Goal: Navigation & Orientation: Understand site structure

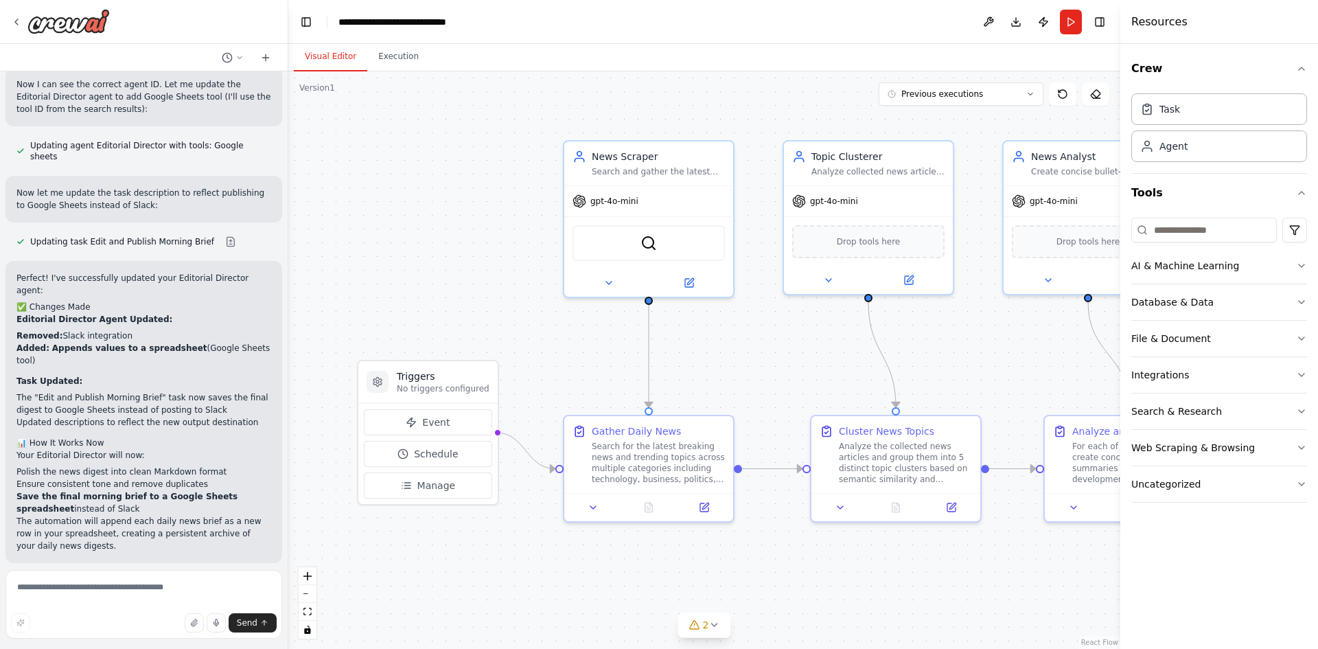
scroll to position [2118, 0]
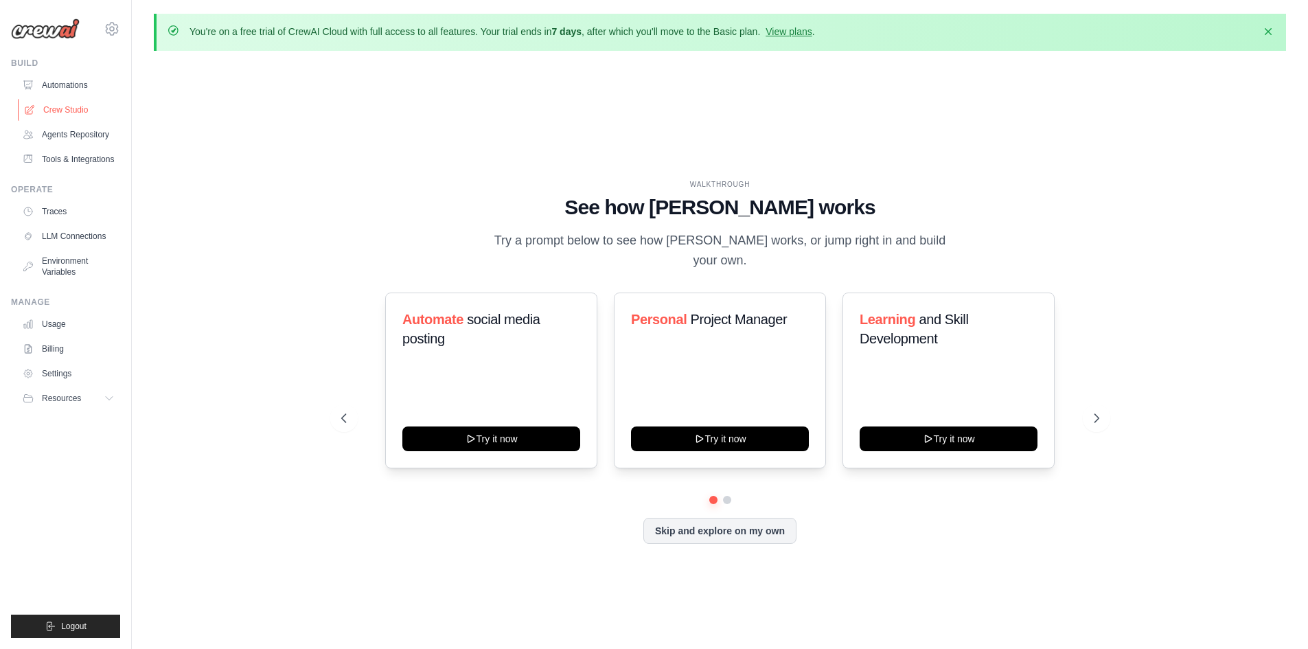
click at [73, 110] on link "Crew Studio" at bounding box center [70, 110] width 104 height 22
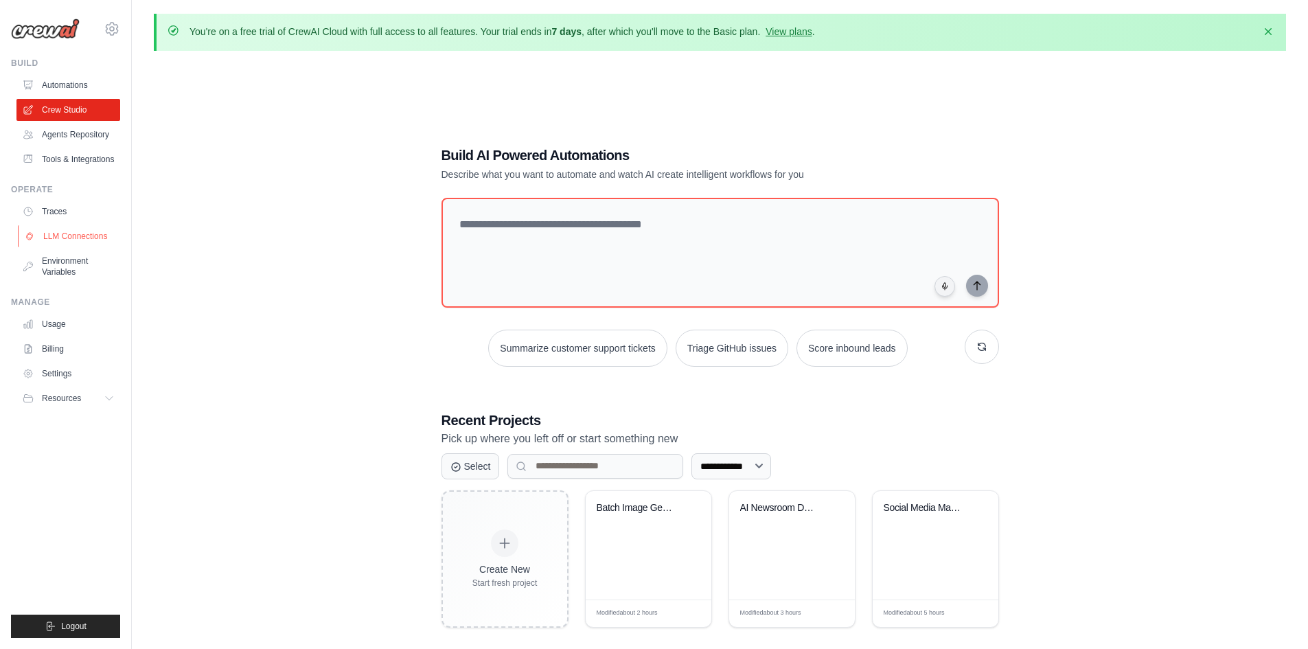
click at [47, 227] on link "LLM Connections" at bounding box center [70, 236] width 104 height 22
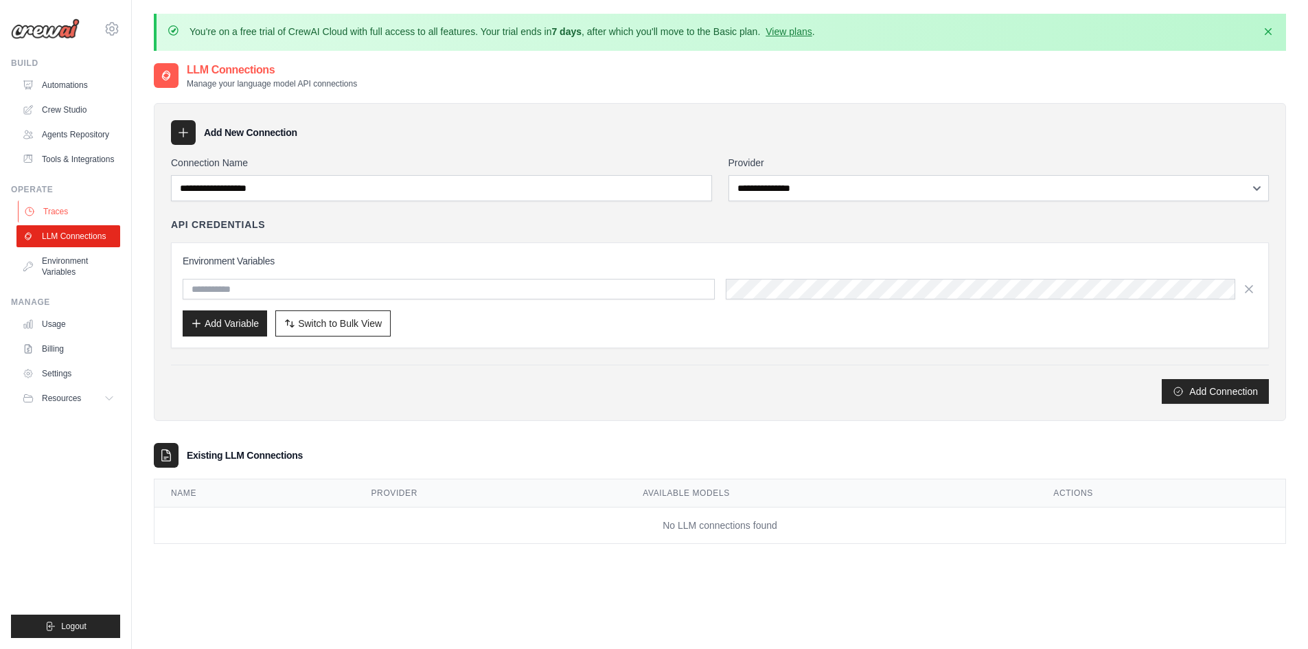
click at [65, 218] on link "Traces" at bounding box center [70, 211] width 104 height 22
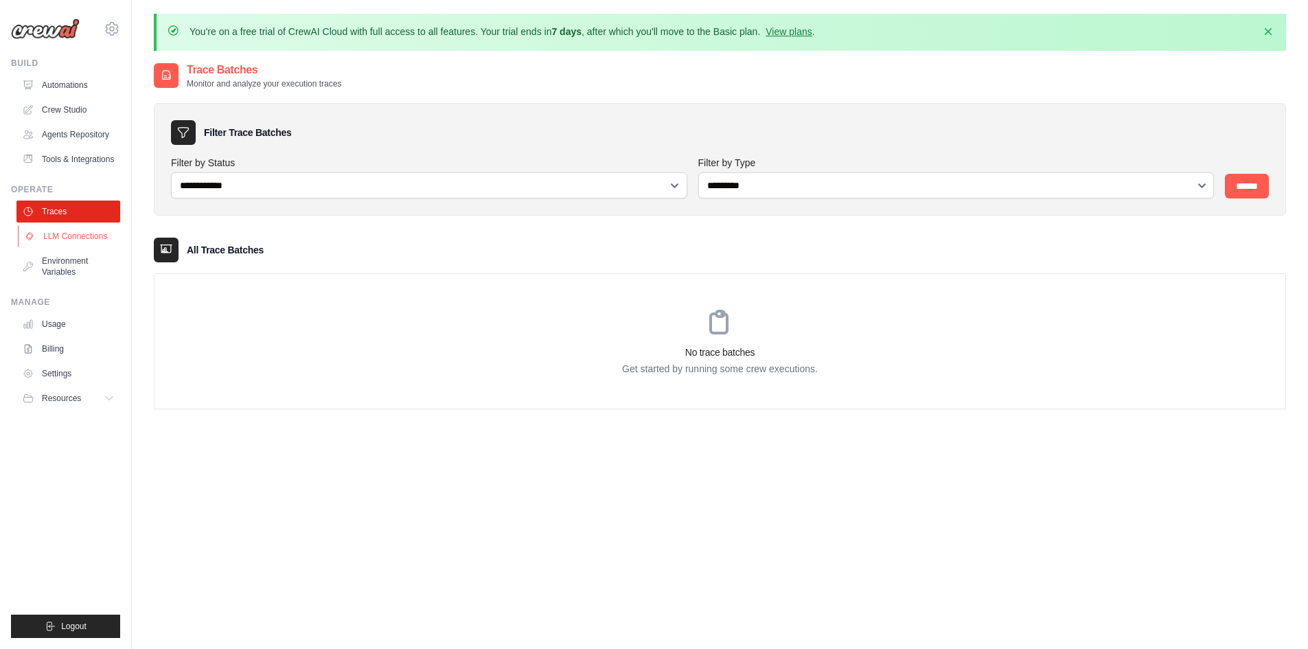
click at [66, 244] on link "LLM Connections" at bounding box center [70, 236] width 104 height 22
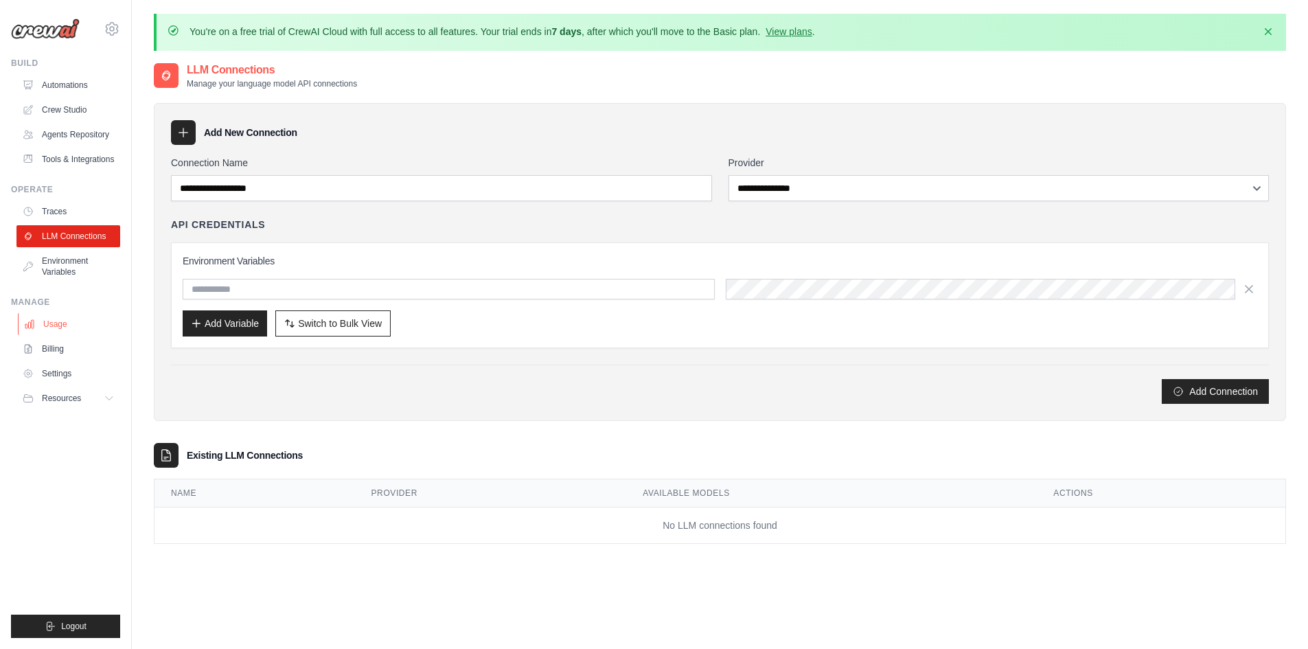
click at [78, 318] on link "Usage" at bounding box center [70, 324] width 104 height 22
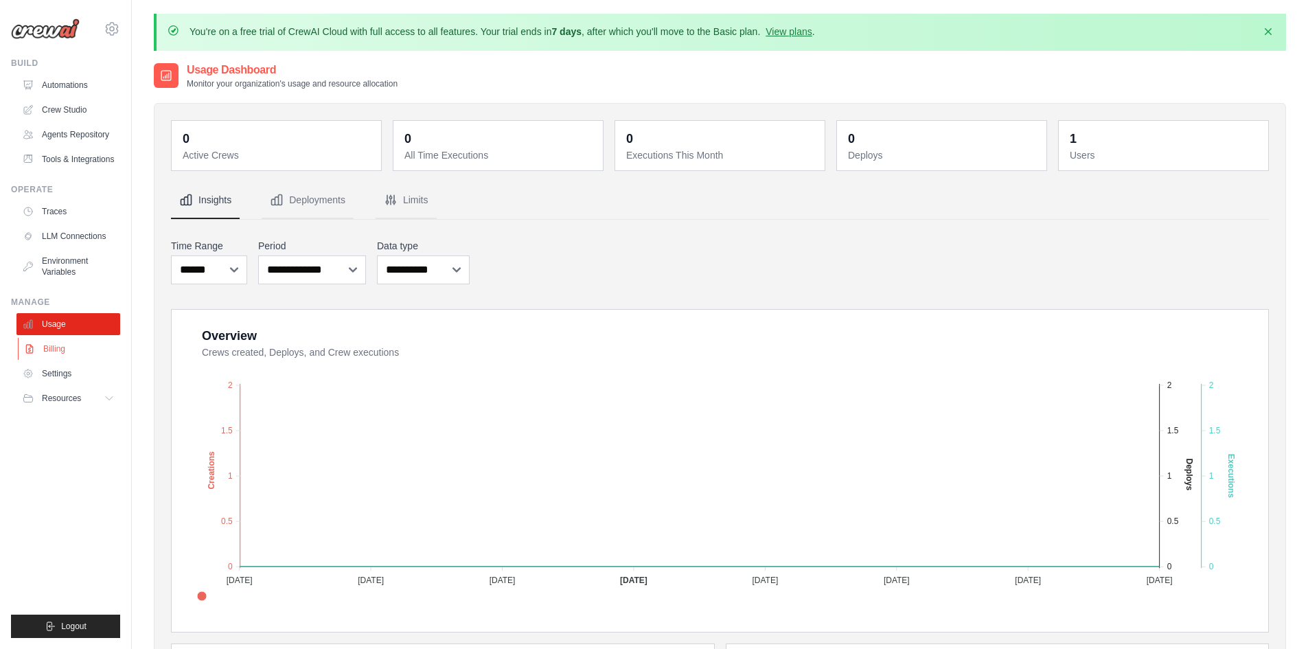
click at [76, 351] on link "Billing" at bounding box center [70, 349] width 104 height 22
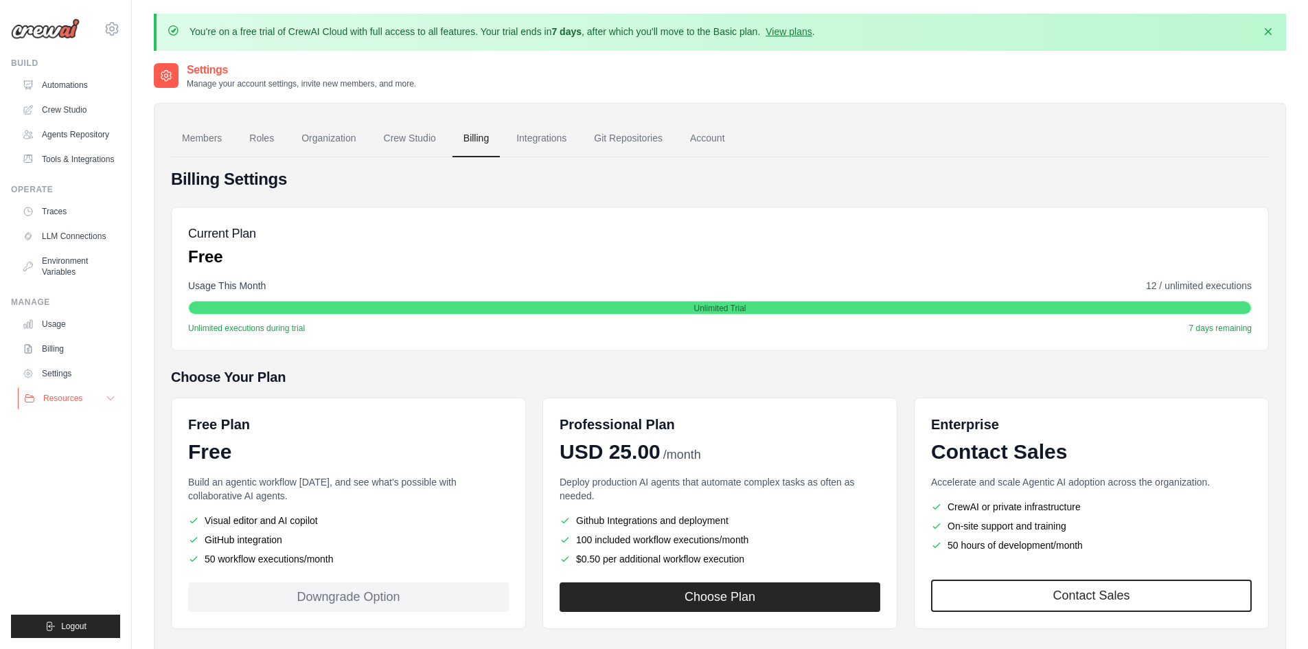
click at [45, 400] on span "Resources" at bounding box center [62, 398] width 39 height 11
click at [61, 463] on span "Blog" at bounding box center [57, 465] width 16 height 11
